Goal: Communication & Community: Answer question/provide support

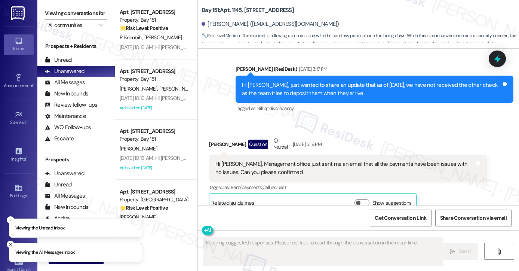
scroll to position [20319, 0]
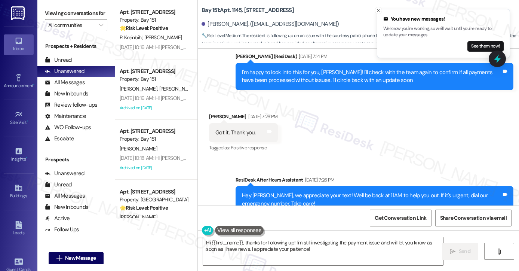
scroll to position [20507, 0]
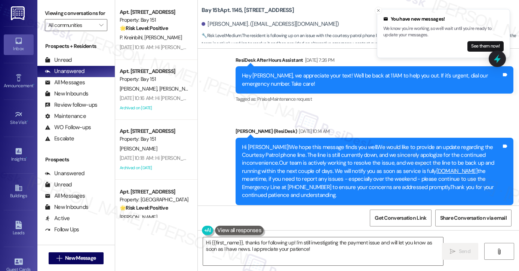
scroll to position [20569, 0]
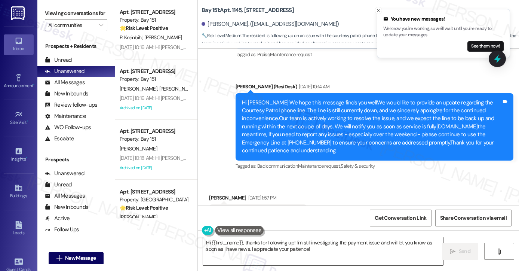
click at [273, 244] on textarea "Hi {{first_name}}, thanks for following up! I'm still investigating the payment…" at bounding box center [323, 251] width 240 height 28
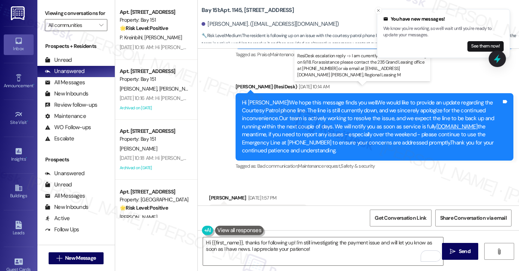
drag, startPoint x: 296, startPoint y: 97, endPoint x: 355, endPoint y: 106, distance: 59.0
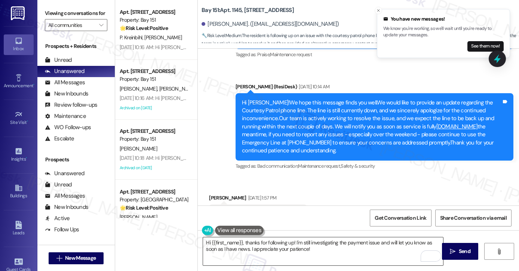
click at [267, 247] on textarea "Hi {{first_name}}, thanks for following up! I'm still investigating the payment…" at bounding box center [323, 251] width 240 height 28
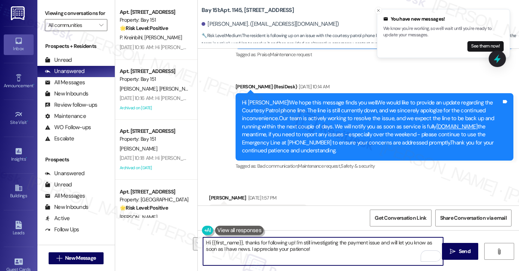
drag, startPoint x: 337, startPoint y: 262, endPoint x: 241, endPoint y: 241, distance: 98.0
click at [241, 241] on textarea "Hi {{first_name}}, thanks for following up! I'm still investigating the payment…" at bounding box center [323, 251] width 240 height 28
paste textarea "The account ledger is showing a balance of $3,814.00. I spoke with the resident…"
drag, startPoint x: 244, startPoint y: 242, endPoint x: 249, endPoint y: 242, distance: 4.9
click at [244, 242] on textarea "Hi {{first_name}}, The account ledger is showing a balance of $3,814.00. I spok…" at bounding box center [323, 251] width 240 height 28
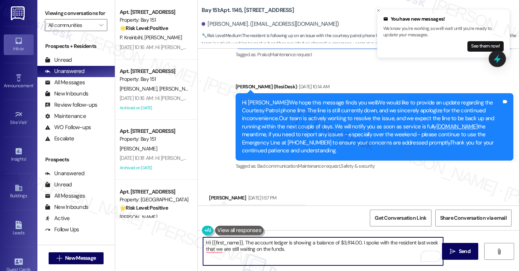
drag, startPoint x: 242, startPoint y: 241, endPoint x: 275, endPoint y: 239, distance: 33.3
click at [242, 241] on textarea "Hi {{first_name}}, The account ledger is showing a balance of $3,814.00. I spok…" at bounding box center [323, 251] width 240 height 28
drag, startPoint x: 364, startPoint y: 247, endPoint x: 343, endPoint y: 245, distance: 21.8
click at [343, 245] on textarea "Hi {{first_name}}, I hope you had a great weekend! The account ledger is showin…" at bounding box center [323, 251] width 240 height 28
drag, startPoint x: 314, startPoint y: 242, endPoint x: 334, endPoint y: 241, distance: 20.6
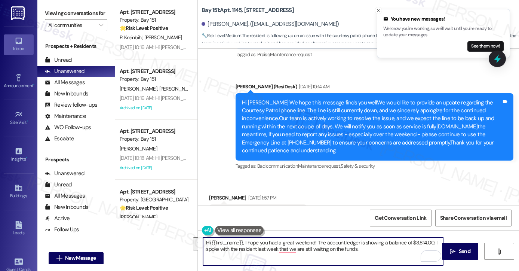
click at [314, 242] on textarea "Hi {{first_name}}, I hope you had a great weekend! The account ledger is showin…" at bounding box center [323, 251] width 240 height 28
click at [322, 242] on textarea "Hi {{first_name}}, I hope you had a great weekend! The account ledger is showin…" at bounding box center [323, 251] width 240 height 28
click at [272, 247] on textarea "Hi {{first_name}}, I hope you had a great weekend! The team has confirmed that …" at bounding box center [323, 251] width 240 height 28
drag, startPoint x: 415, startPoint y: 248, endPoint x: 389, endPoint y: 248, distance: 26.2
click at [389, 248] on textarea "Hi {{first_name}}, I hope you had a great weekend! The team has confirmed that …" at bounding box center [323, 251] width 240 height 28
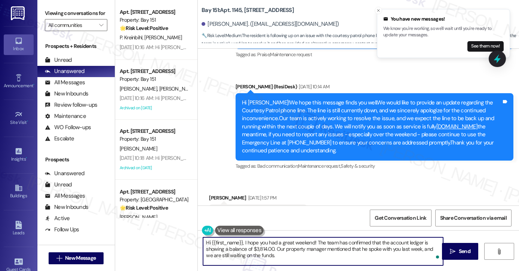
click at [319, 249] on textarea "Hi {{first_name}}, I hope you had a great weekend! The team has confirmed that …" at bounding box center [323, 251] width 240 height 28
click at [321, 249] on textarea "Hi {{first_name}}, I hope you had a great weekend! The team has confirmed that …" at bounding box center [323, 251] width 240 height 28
type textarea "Hi {{first_name}}, I hope you had a great weekend! The team has confirmed that …"
click at [308, 238] on textarea "Hi {{first_name}}, I hope you had a great weekend! The team has confirmed that …" at bounding box center [323, 251] width 240 height 28
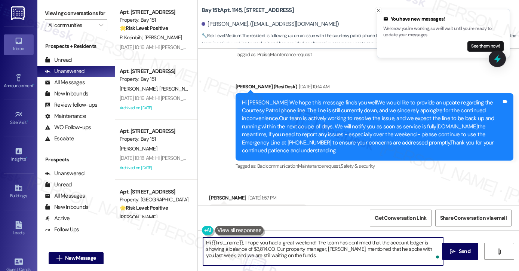
click at [308, 238] on textarea "Hi {{first_name}}, I hope you had a great weekend! The team has confirmed that …" at bounding box center [323, 251] width 240 height 28
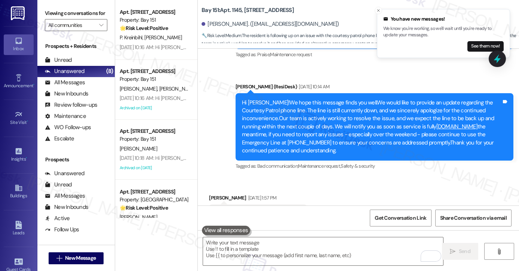
click at [43, 11] on div "Viewing conversations for All communities " at bounding box center [75, 19] width 77 height 39
